Goal: Find specific page/section: Find specific page/section

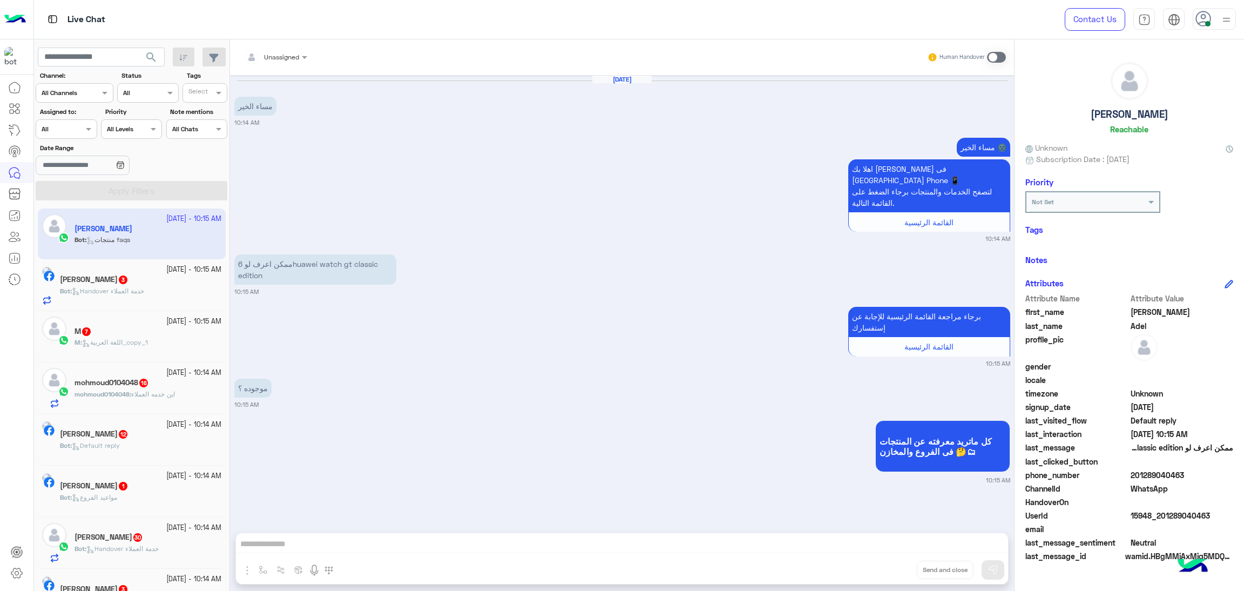
click at [1205, 21] on span at bounding box center [1207, 23] width 5 height 5
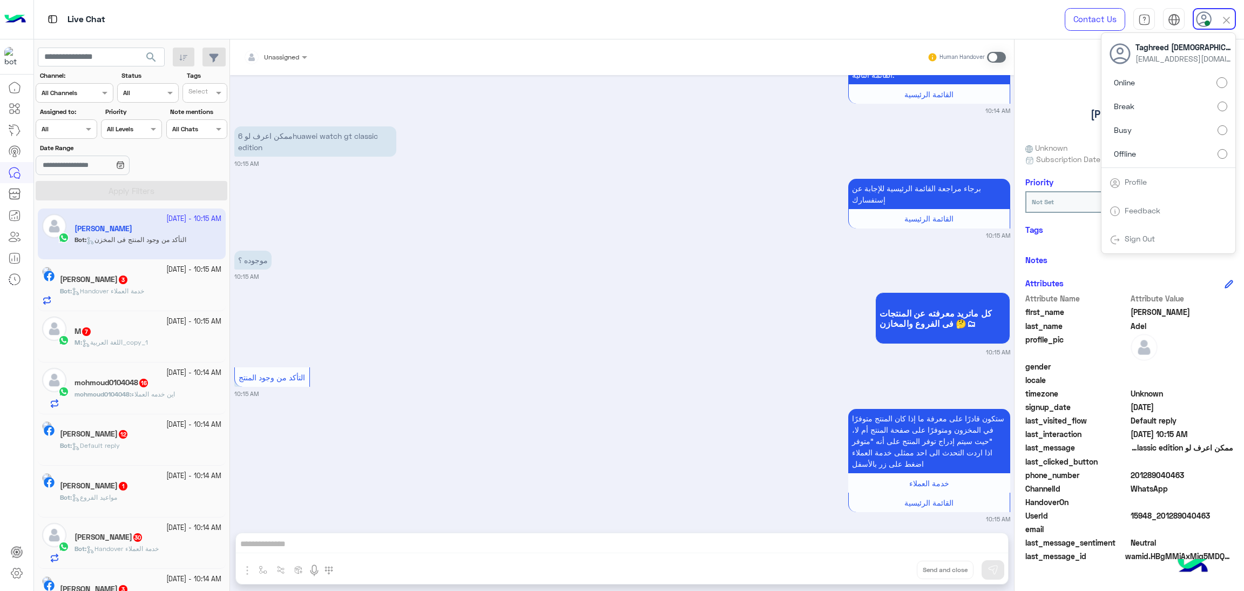
click at [1161, 152] on label "Offline" at bounding box center [1168, 153] width 118 height 19
click at [1151, 82] on label "Online" at bounding box center [1168, 82] width 118 height 19
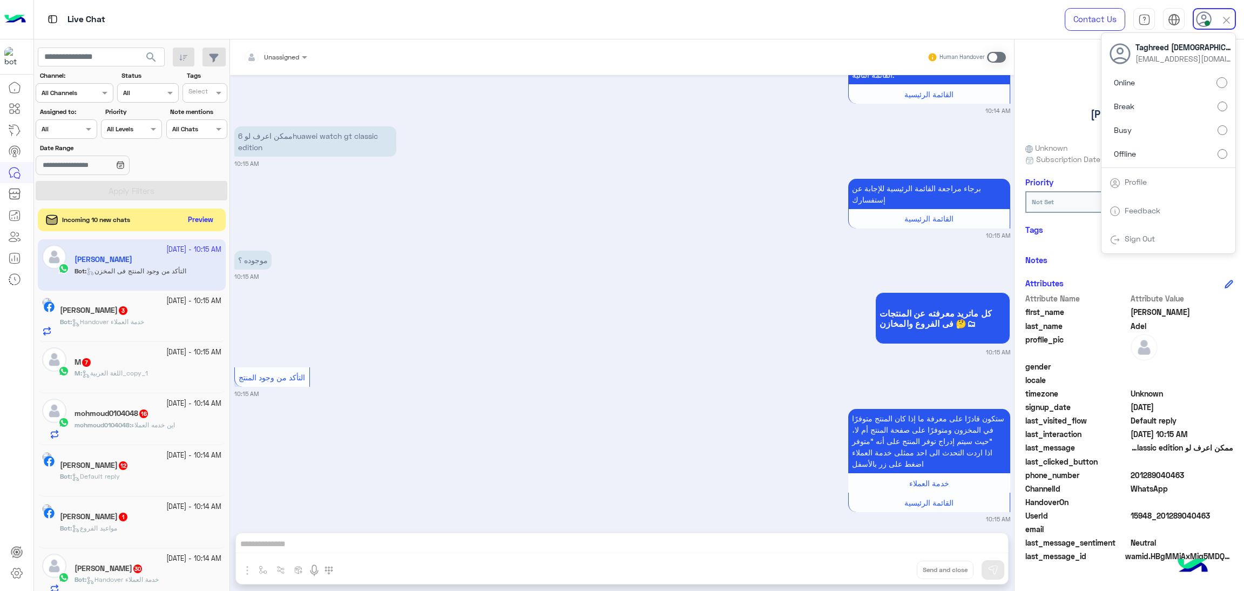
click at [201, 223] on button "Preview" at bounding box center [200, 220] width 33 height 15
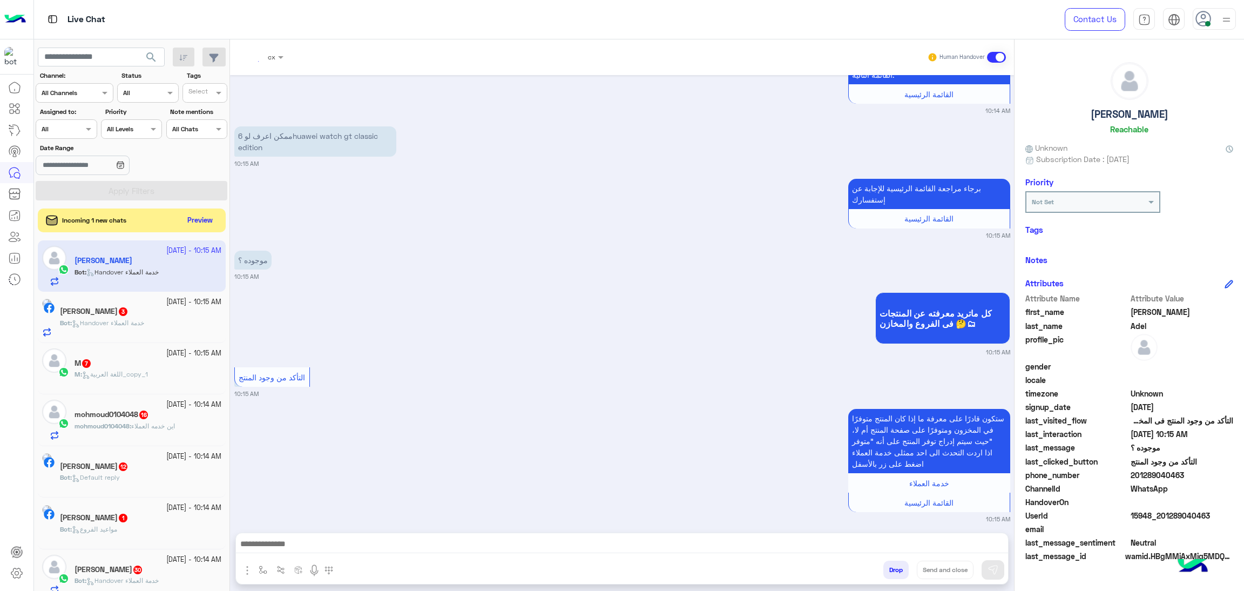
scroll to position [298, 0]
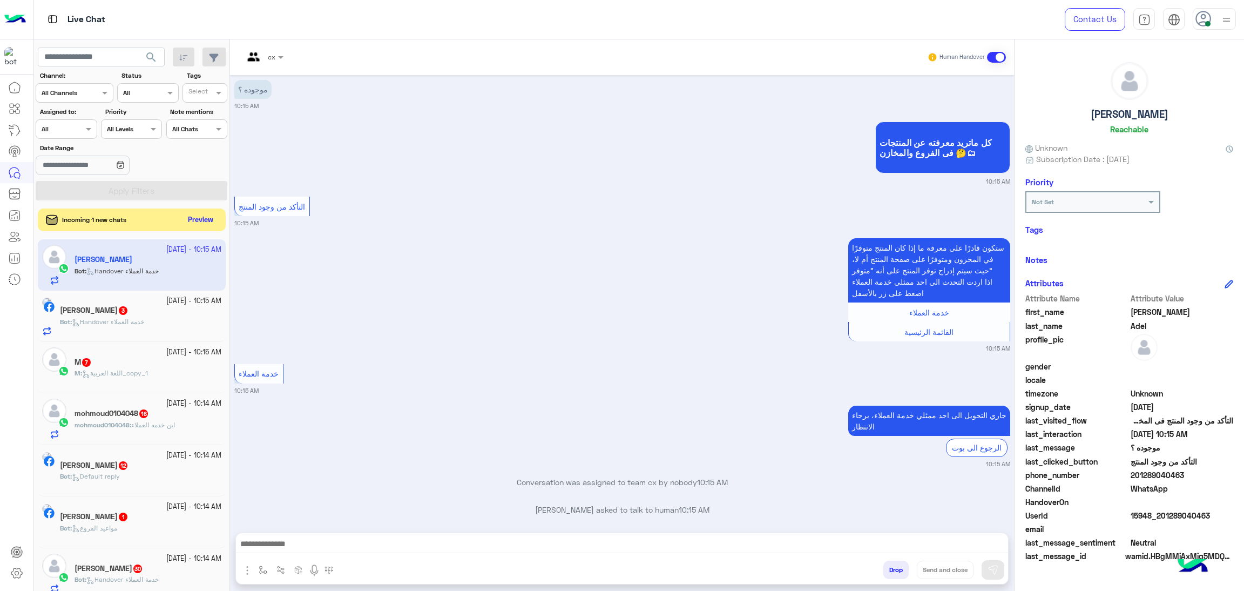
click at [206, 220] on button "Preview" at bounding box center [200, 220] width 33 height 15
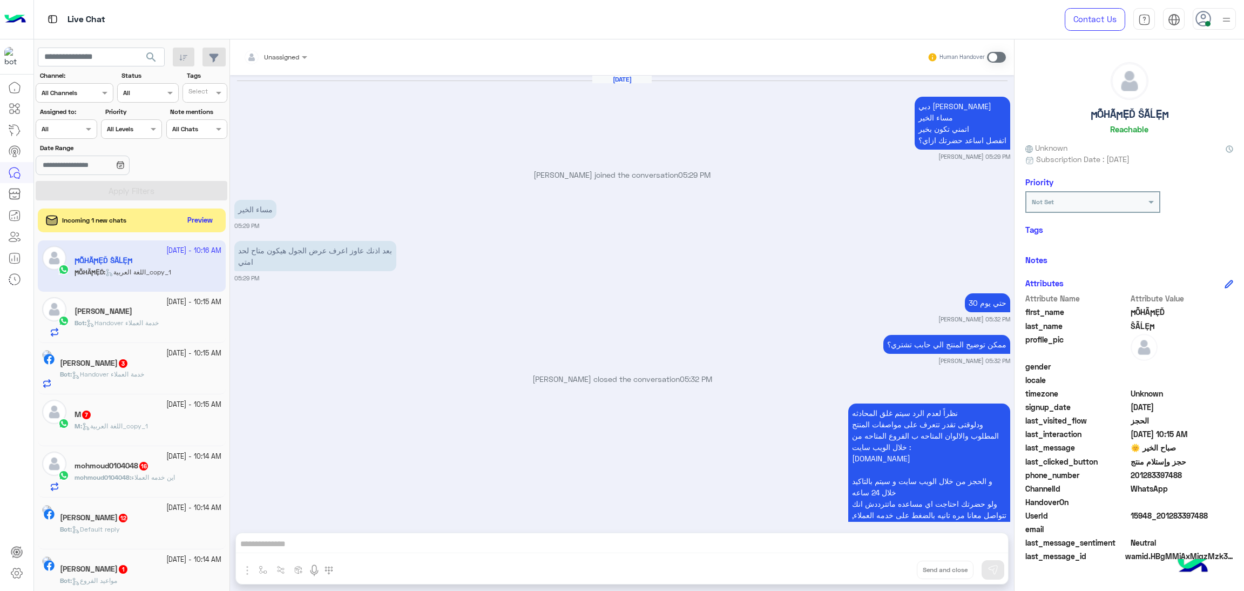
scroll to position [1626, 0]
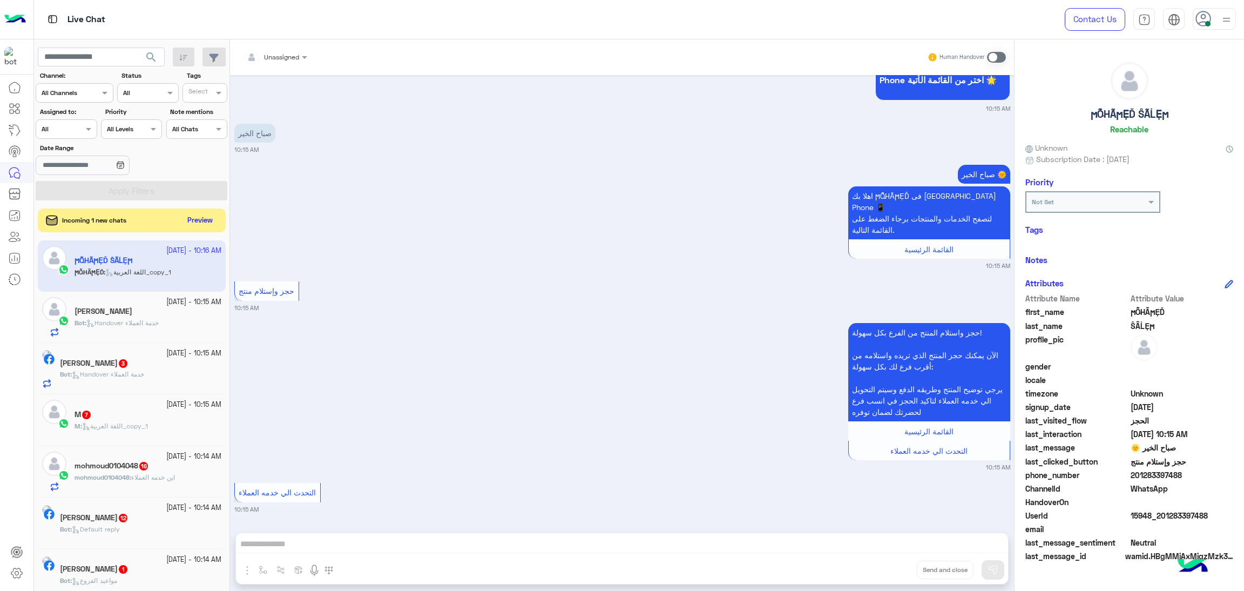
click at [49, 130] on input "text" at bounding box center [54, 128] width 25 height 10
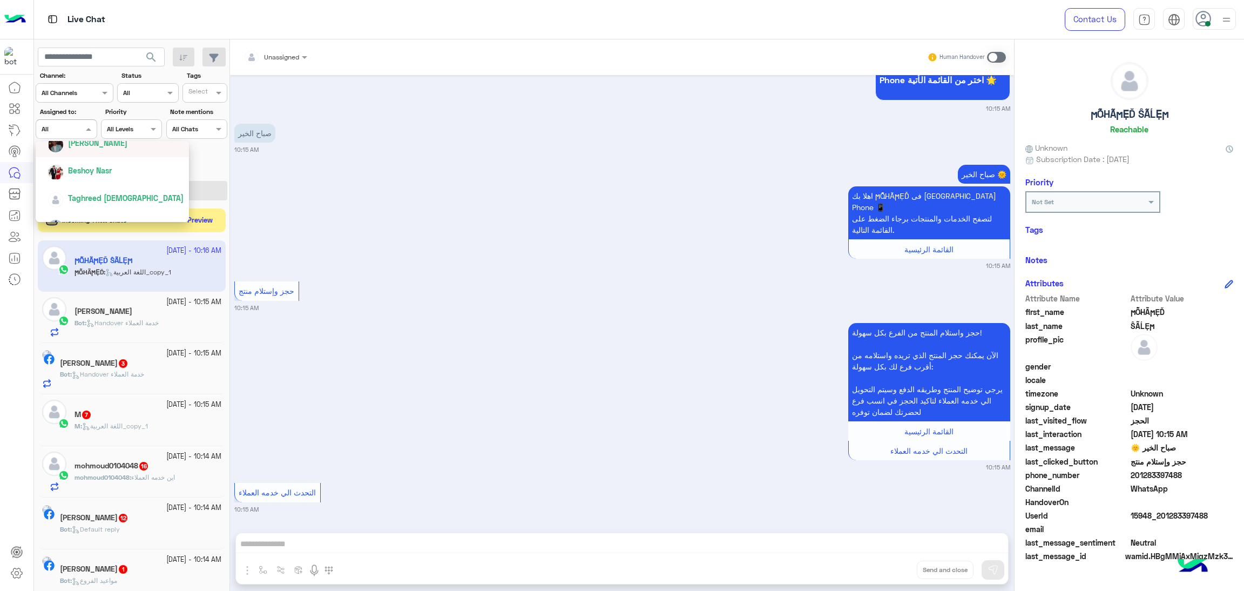
click at [102, 140] on span "[PERSON_NAME]" at bounding box center [97, 142] width 59 height 9
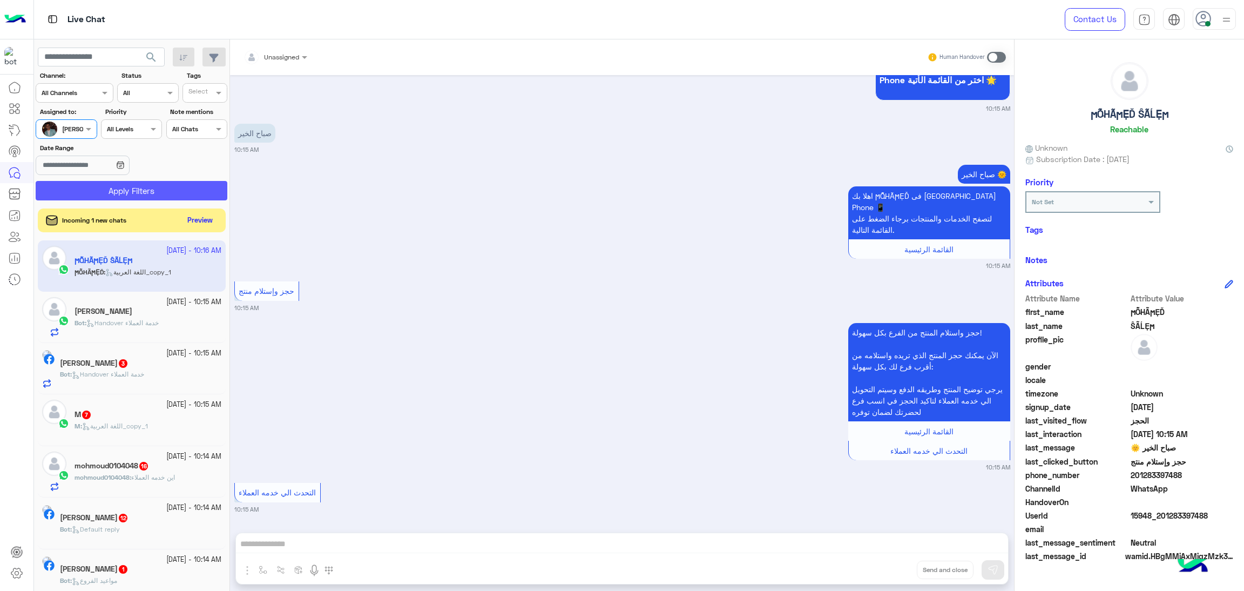
click at [110, 188] on button "Apply Filters" at bounding box center [132, 190] width 192 height 19
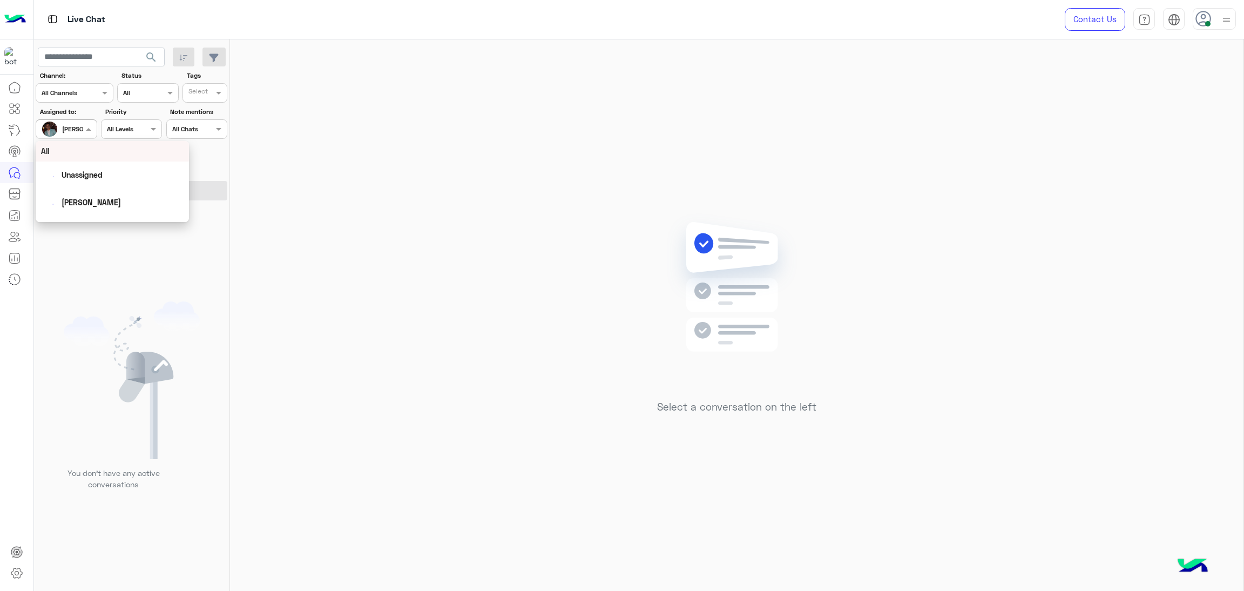
click at [85, 130] on span at bounding box center [89, 128] width 13 height 11
click at [98, 192] on div "Taghreed [DEMOGRAPHIC_DATA]" at bounding box center [126, 197] width 116 height 11
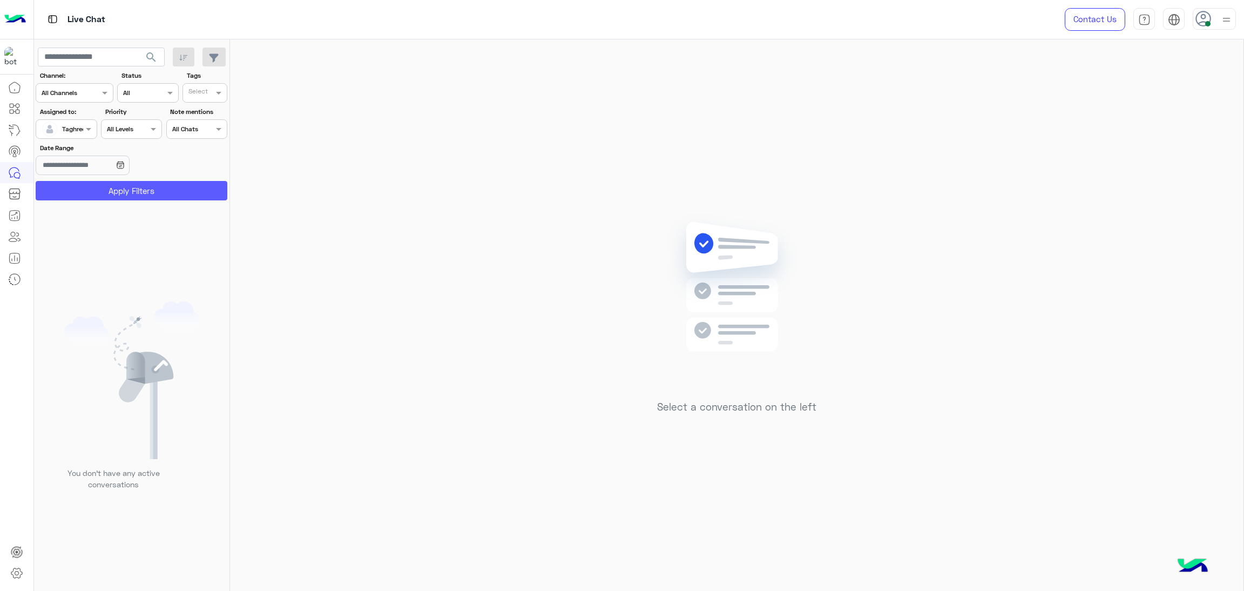
click at [99, 196] on button "Apply Filters" at bounding box center [132, 190] width 192 height 19
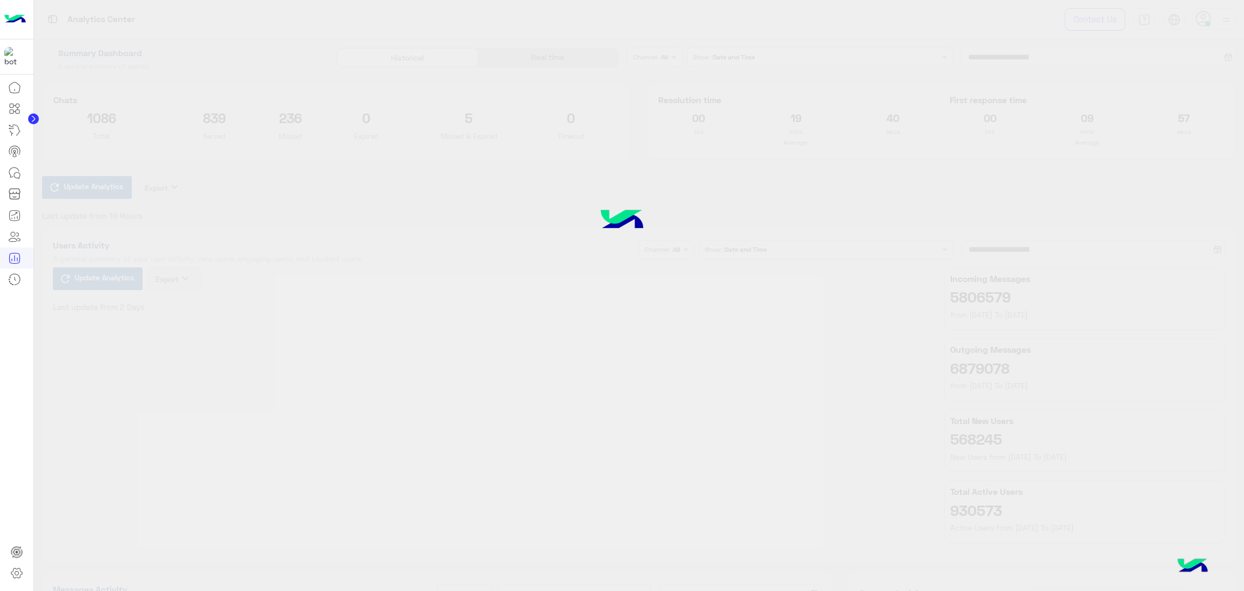
type input "**********"
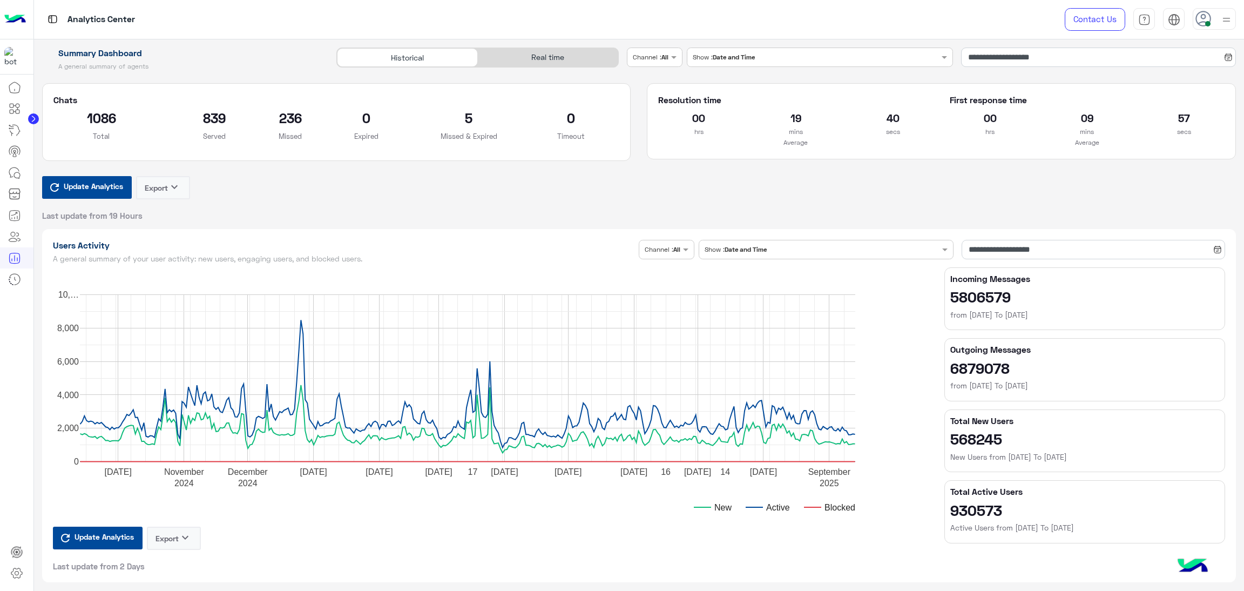
type input "**********"
click at [88, 185] on span "Update Analytics" at bounding box center [93, 186] width 65 height 15
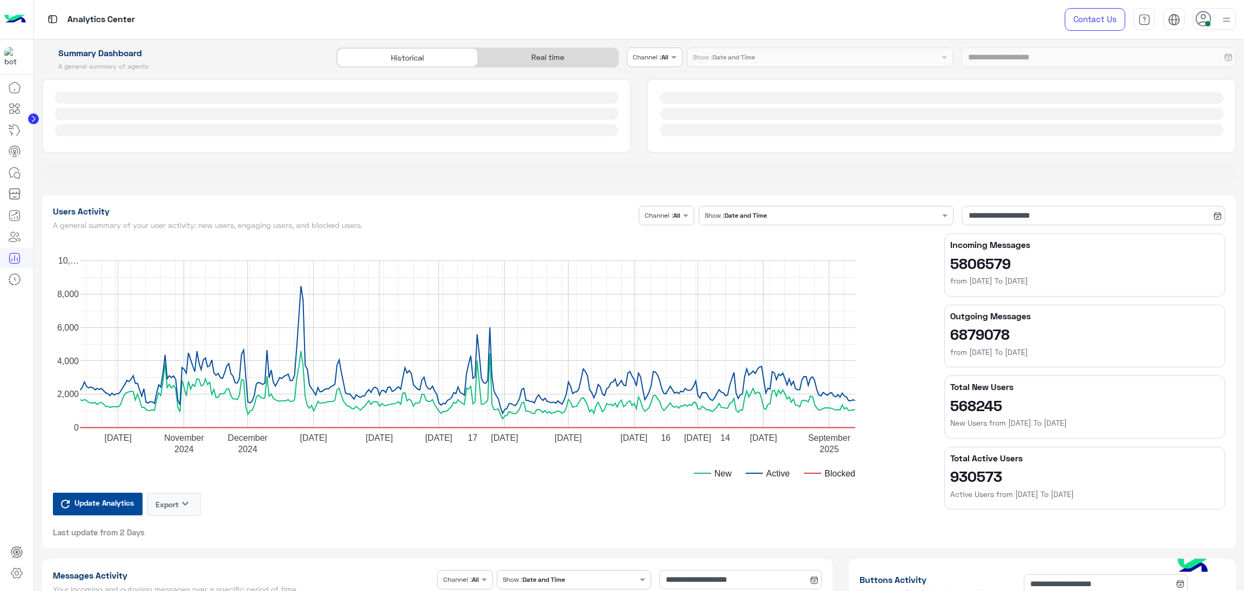
click at [563, 53] on div "**********" at bounding box center [639, 62] width 1210 height 28
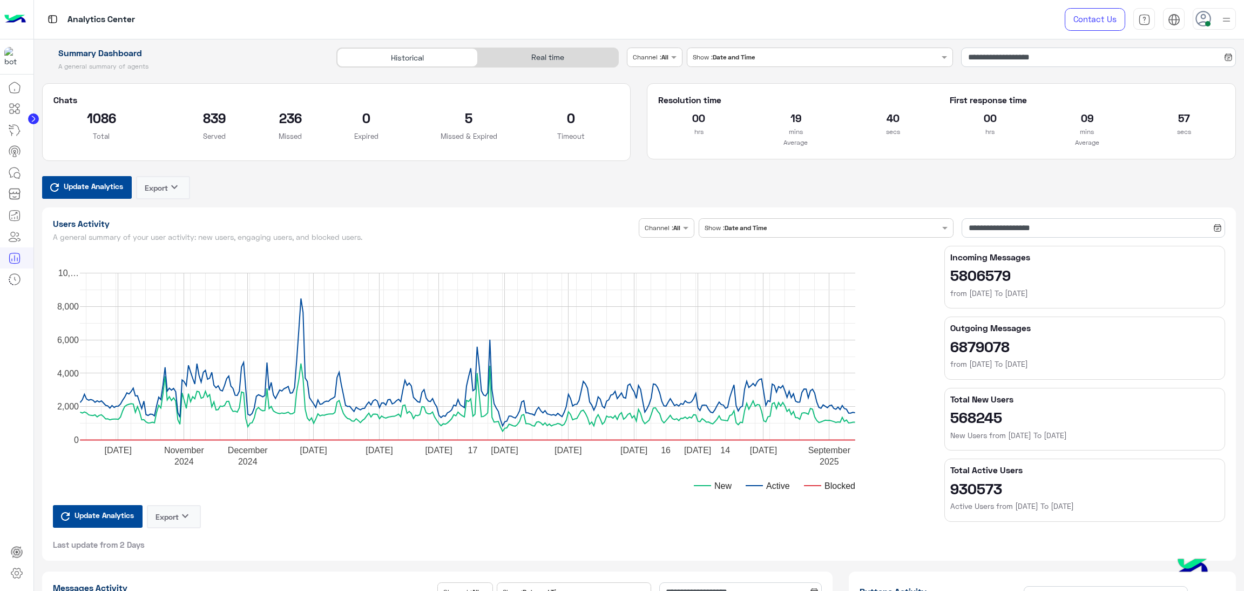
click at [526, 55] on div "Real time" at bounding box center [548, 57] width 140 height 19
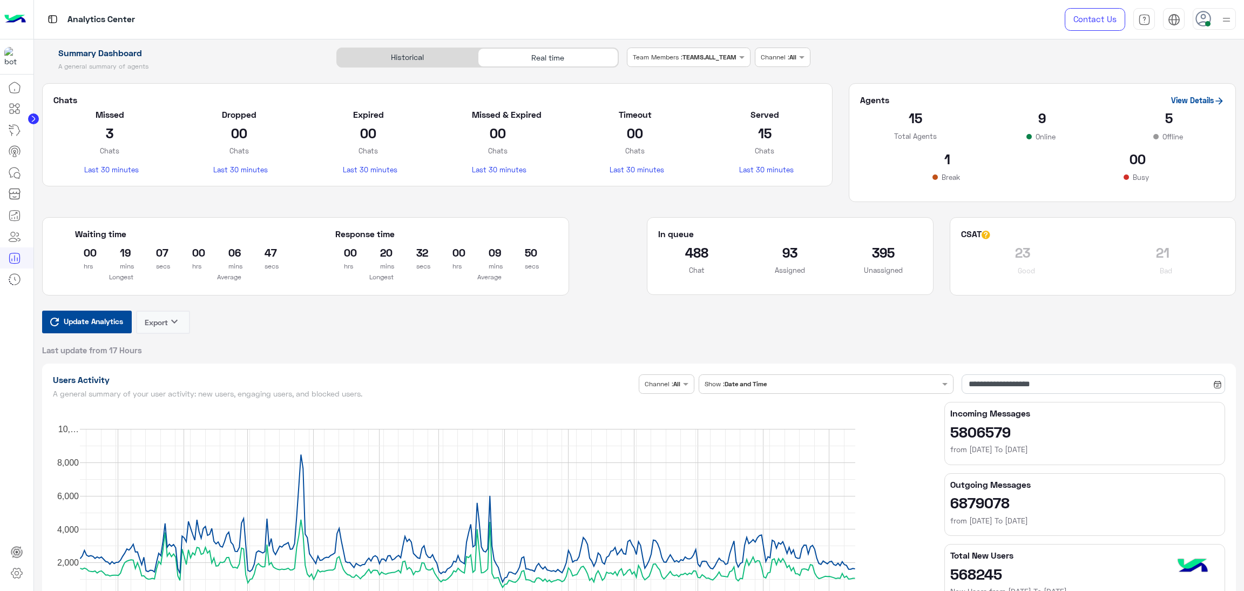
click at [89, 322] on span "Update Analytics" at bounding box center [93, 321] width 65 height 15
click at [79, 329] on button "Update Analytics" at bounding box center [87, 321] width 90 height 23
click at [1205, 23] on span at bounding box center [1207, 23] width 5 height 5
click at [1144, 132] on label "Busy" at bounding box center [1168, 129] width 118 height 19
click at [82, 318] on span "Update Analytics" at bounding box center [93, 321] width 65 height 15
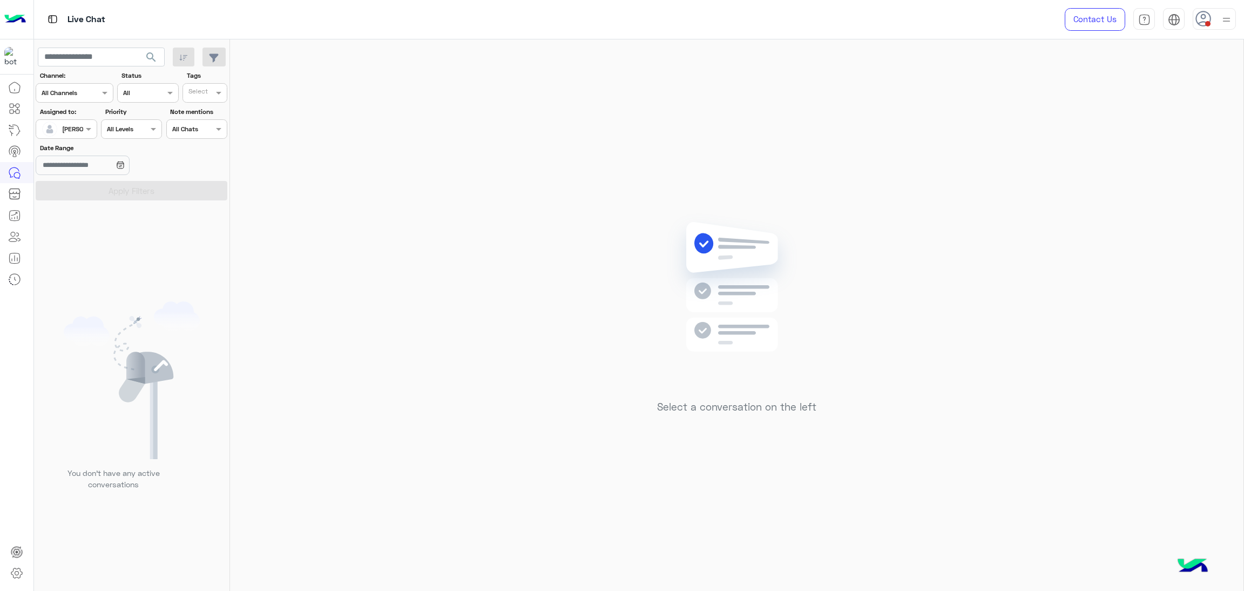
click at [80, 130] on div at bounding box center [66, 128] width 60 height 10
